Goal: Task Accomplishment & Management: Use online tool/utility

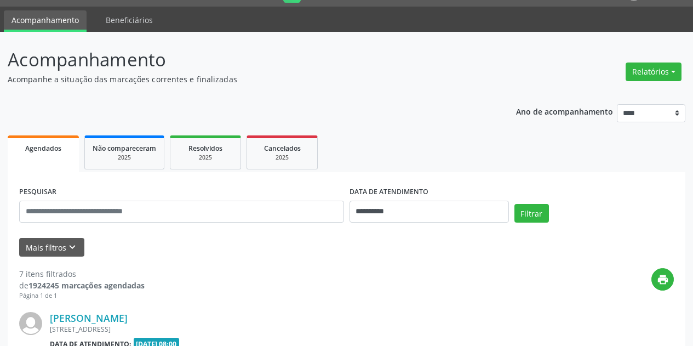
scroll to position [55, 0]
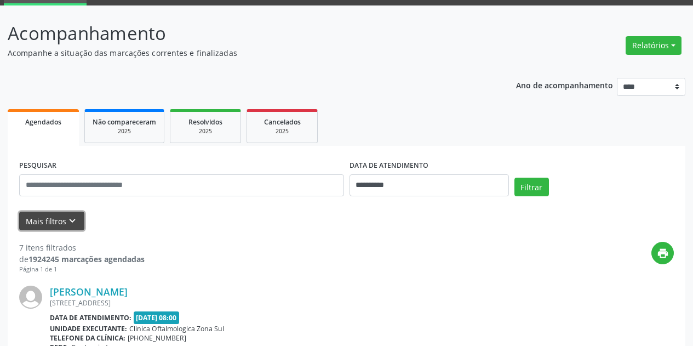
click at [68, 218] on icon "keyboard_arrow_down" at bounding box center [72, 221] width 12 height 12
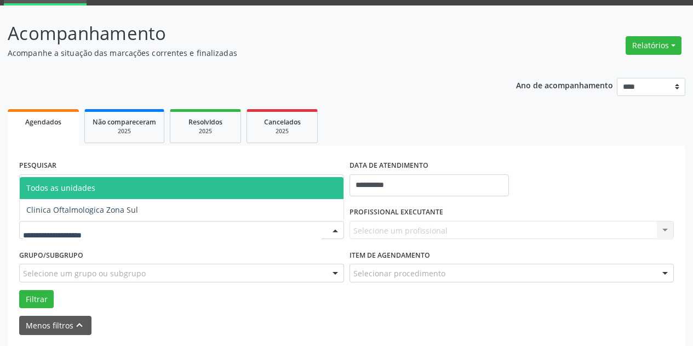
click at [117, 226] on div at bounding box center [181, 230] width 325 height 19
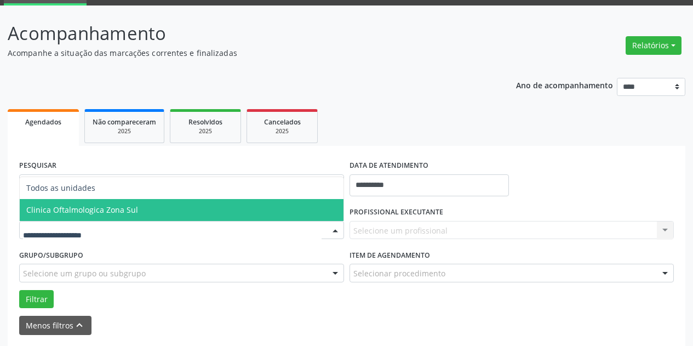
click at [164, 218] on span "Clinica Oftalmologica Zona Sul" at bounding box center [182, 210] width 324 height 22
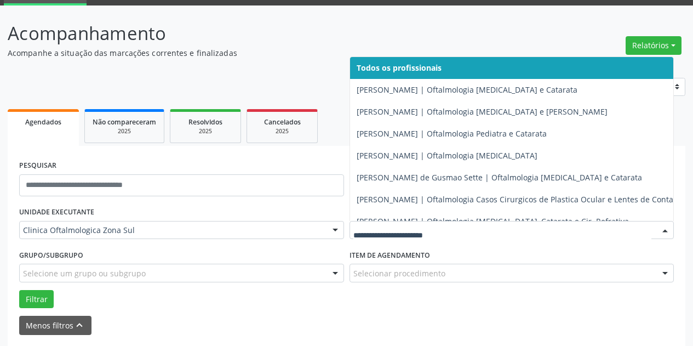
type input "*"
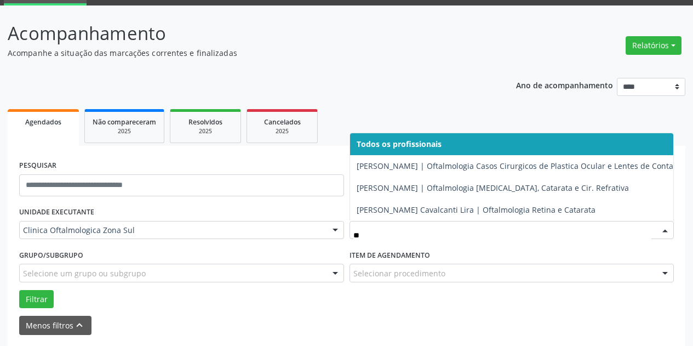
type input "***"
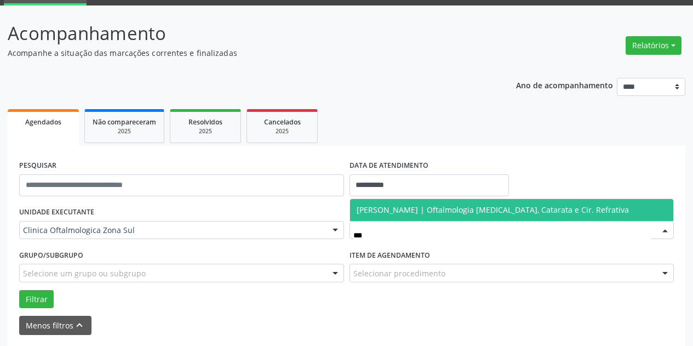
click at [424, 203] on span "[PERSON_NAME] | Oftalmologia [MEDICAL_DATA], Catarata e Cir. Refrativa" at bounding box center [512, 210] width 324 height 22
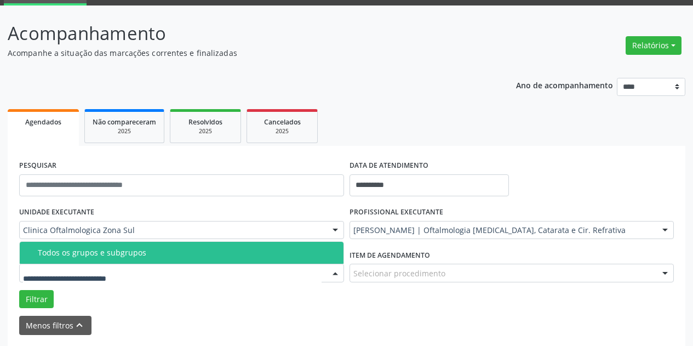
click at [226, 276] on div at bounding box center [181, 273] width 325 height 19
click at [251, 255] on div "Todos os grupos e subgrupos" at bounding box center [187, 252] width 299 height 9
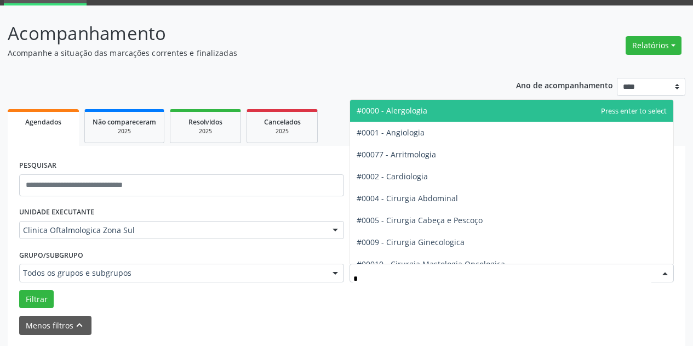
type input "**"
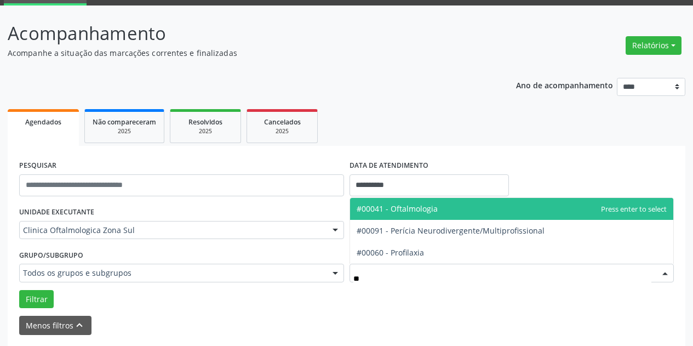
click at [431, 209] on span "#00041 - Oftalmologia" at bounding box center [397, 208] width 81 height 10
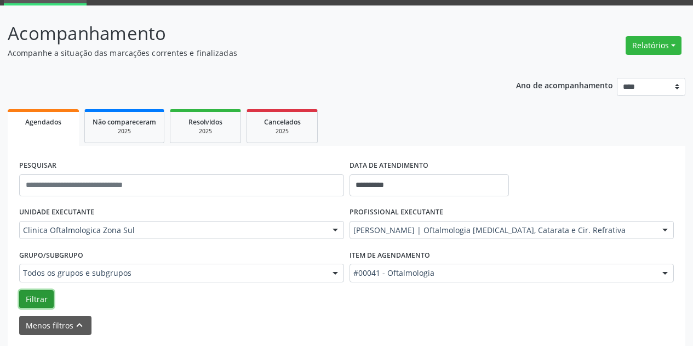
click at [45, 298] on button "Filtrar" at bounding box center [36, 299] width 35 height 19
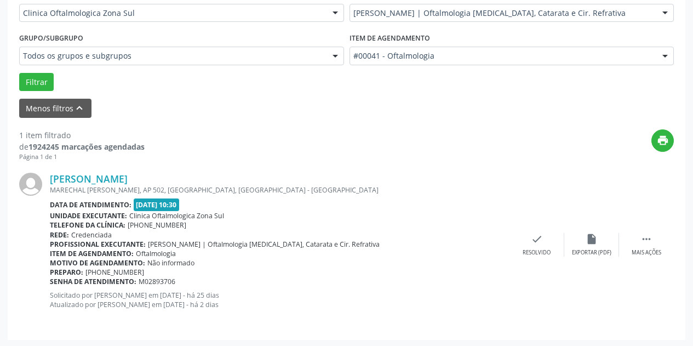
scroll to position [273, 0]
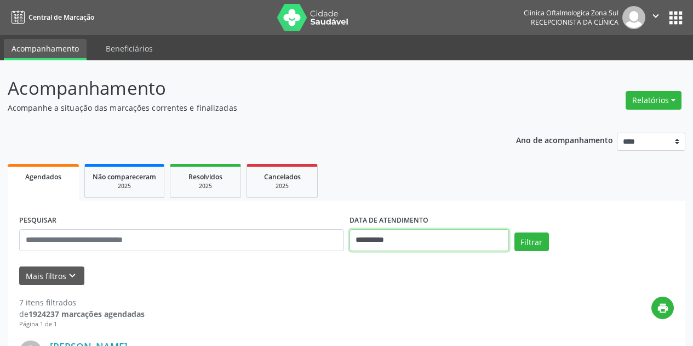
click at [446, 244] on input "**********" at bounding box center [429, 240] width 159 height 22
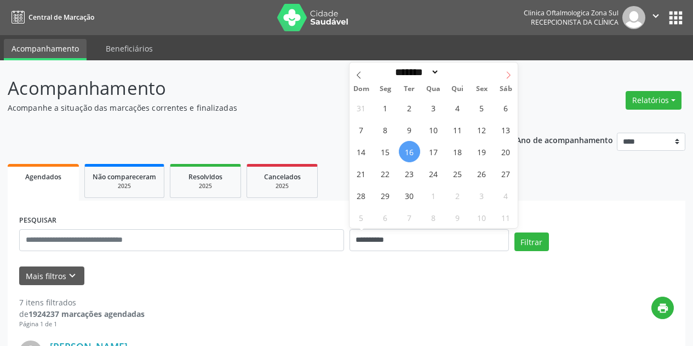
click at [508, 72] on icon at bounding box center [509, 75] width 4 height 7
select select "*"
click at [434, 105] on span "1" at bounding box center [433, 107] width 21 height 21
type input "**********"
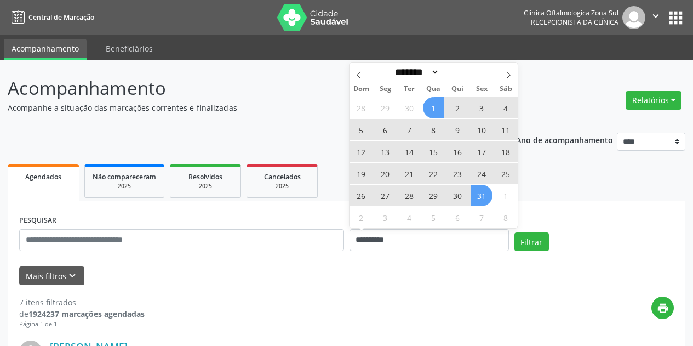
drag, startPoint x: 484, startPoint y: 199, endPoint x: 477, endPoint y: 195, distance: 8.1
click at [484, 199] on span "31" at bounding box center [481, 195] width 21 height 21
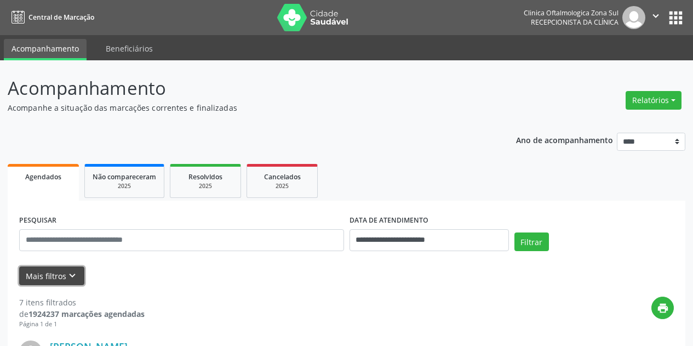
click at [73, 272] on icon "keyboard_arrow_down" at bounding box center [72, 276] width 12 height 12
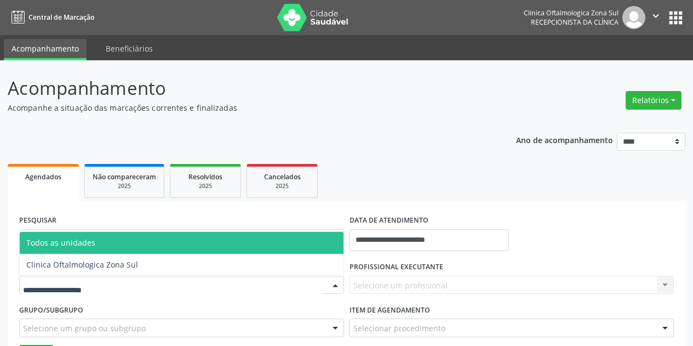
click at [111, 288] on div at bounding box center [181, 285] width 325 height 19
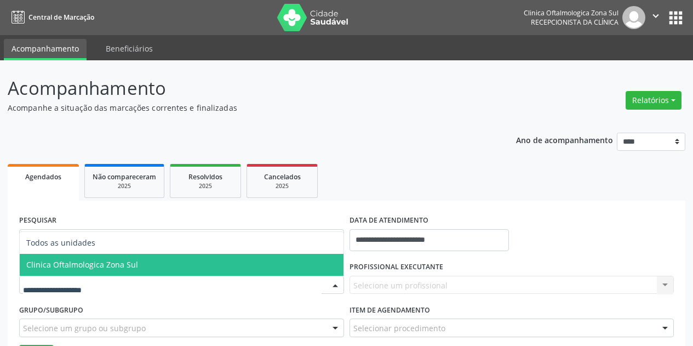
click at [140, 267] on span "Clinica Oftalmologica Zona Sul" at bounding box center [182, 265] width 324 height 22
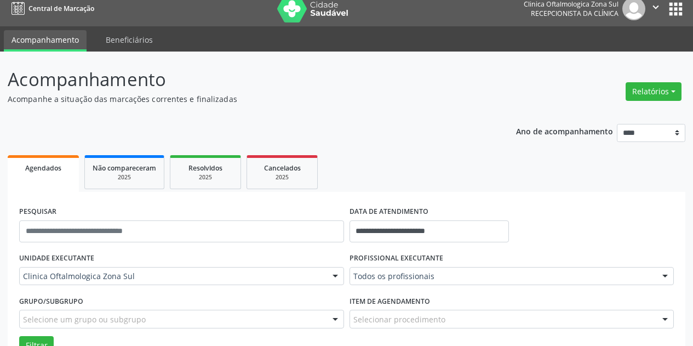
scroll to position [164, 0]
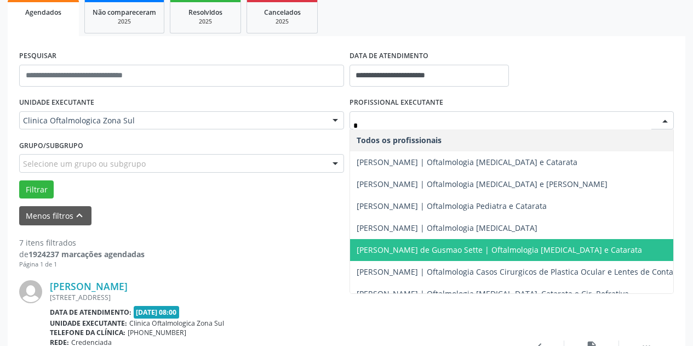
type input "**"
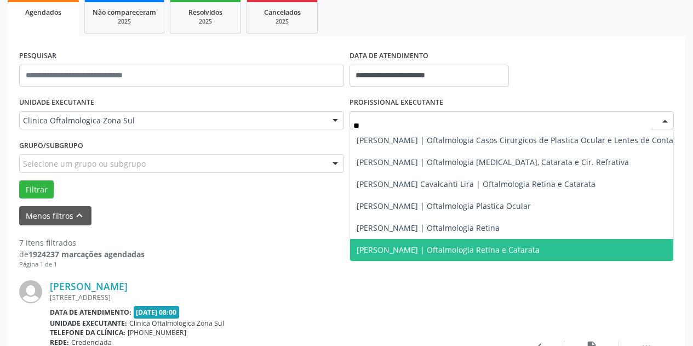
click at [410, 251] on span "[PERSON_NAME] | Oftalmologia Retina e Catarata" at bounding box center [448, 249] width 183 height 10
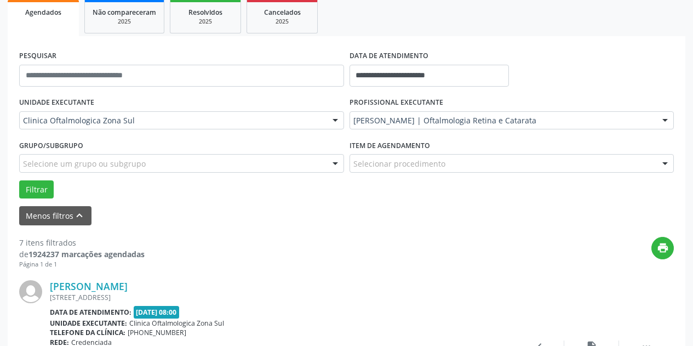
click at [188, 167] on div "Selecione um grupo ou subgrupo" at bounding box center [181, 163] width 325 height 19
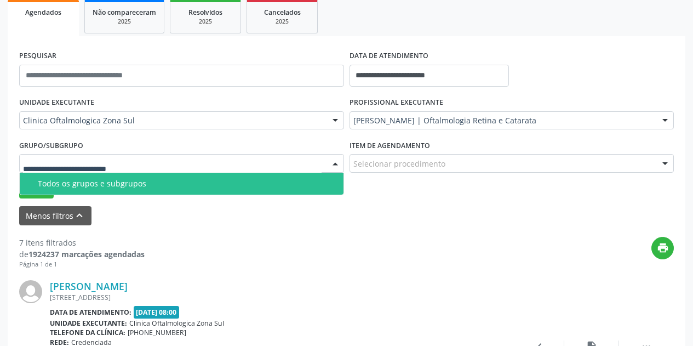
click at [187, 184] on div "Todos os grupos e subgrupos" at bounding box center [187, 183] width 299 height 9
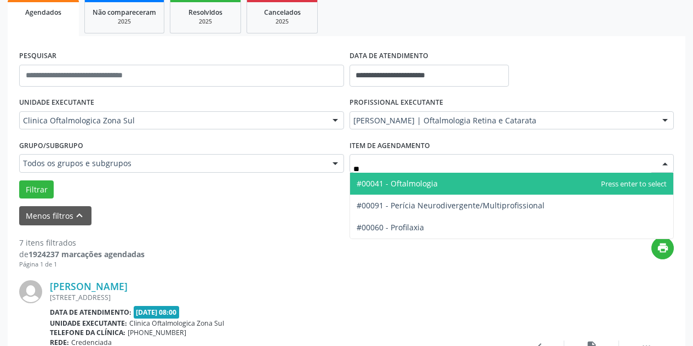
type input "***"
click at [444, 182] on span "#00041 - Oftalmologia" at bounding box center [512, 184] width 324 height 22
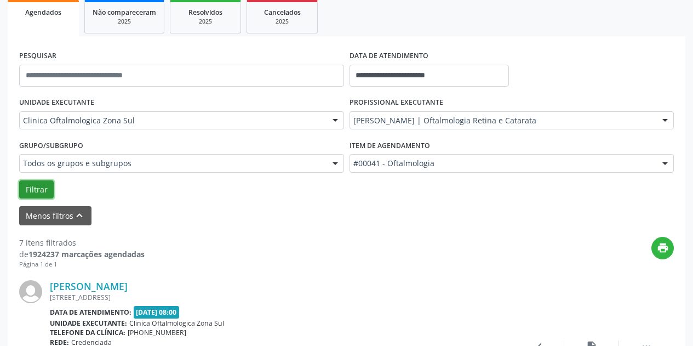
click at [33, 193] on button "Filtrar" at bounding box center [36, 189] width 35 height 19
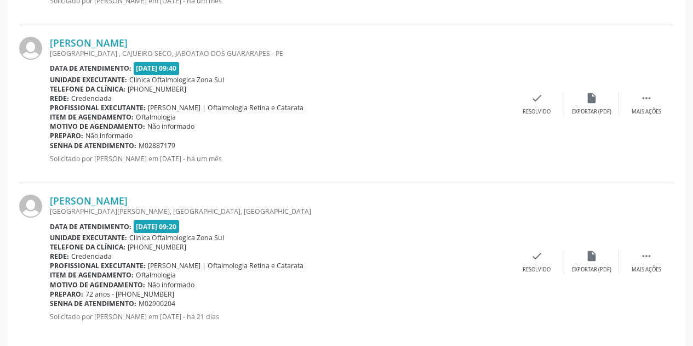
scroll to position [580, 0]
